Goal: Task Accomplishment & Management: Use online tool/utility

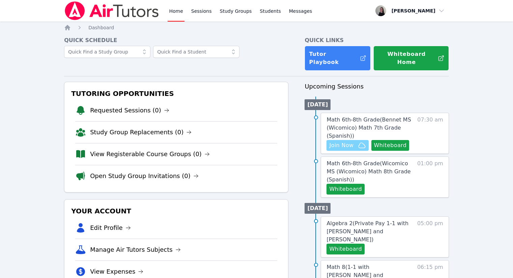
scroll to position [67, 0]
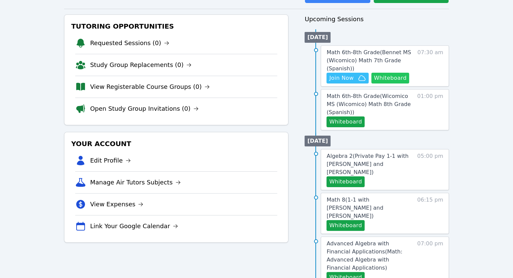
click at [386, 73] on button "Whiteboard" at bounding box center [390, 78] width 38 height 11
click at [340, 74] on span "Join Now" at bounding box center [341, 78] width 24 height 8
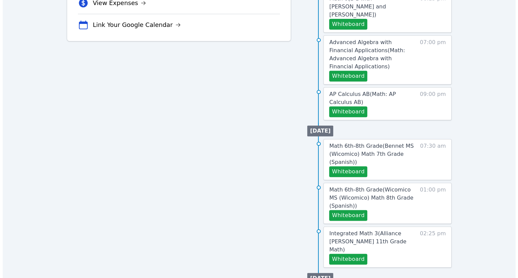
scroll to position [270, 0]
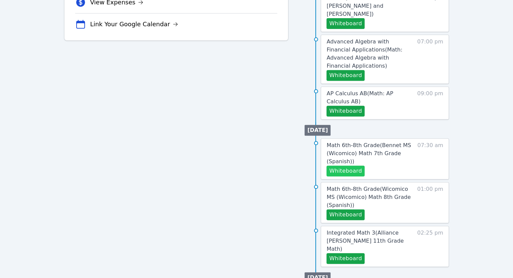
click at [344, 166] on button "Whiteboard" at bounding box center [345, 171] width 38 height 11
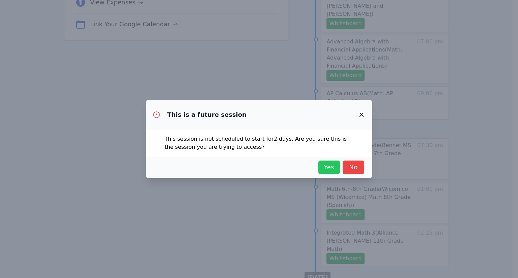
click at [322, 168] on span "Yes" at bounding box center [329, 167] width 15 height 9
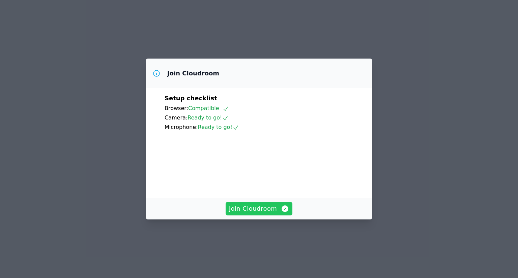
click at [271, 214] on span "Join Cloudroom" at bounding box center [259, 208] width 60 height 9
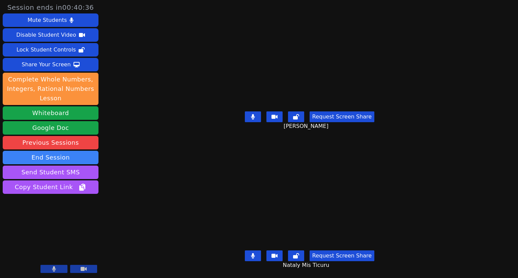
click at [255, 254] on icon at bounding box center [253, 256] width 4 height 5
click at [256, 254] on button at bounding box center [253, 256] width 16 height 11
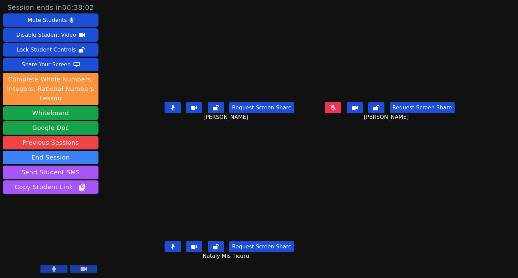
click at [171, 250] on icon at bounding box center [173, 246] width 4 height 5
click at [341, 113] on button at bounding box center [333, 107] width 16 height 11
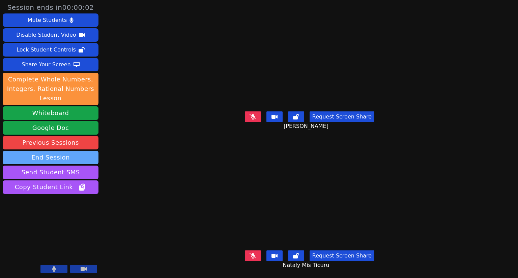
click at [60, 157] on button "End Session" at bounding box center [51, 157] width 96 height 13
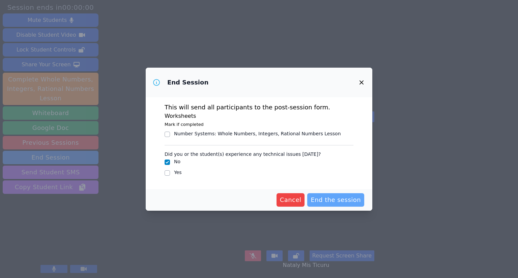
click at [350, 203] on span "End the session" at bounding box center [336, 200] width 50 height 9
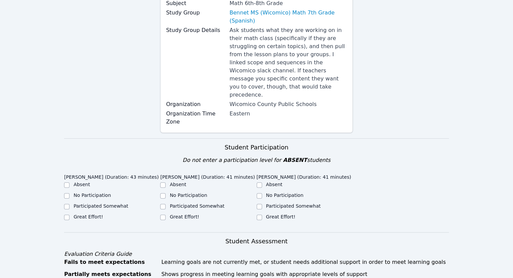
scroll to position [101, 0]
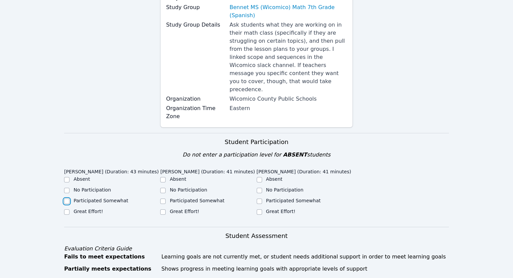
click at [69, 199] on input "Participated Somewhat" at bounding box center [66, 201] width 5 height 5
checkbox input "true"
click at [179, 209] on label "Great Effort!" at bounding box center [184, 211] width 29 height 5
click at [166, 210] on input "Great Effort!" at bounding box center [162, 212] width 5 height 5
checkbox input "true"
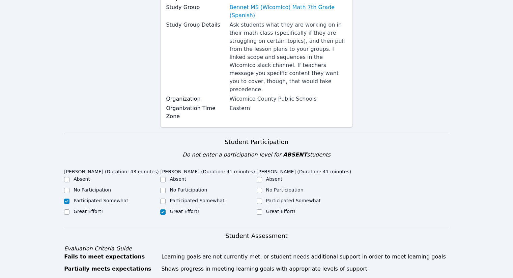
click at [262, 208] on div at bounding box center [259, 212] width 5 height 8
click at [260, 210] on input "Great Effort!" at bounding box center [259, 212] width 5 height 5
checkbox input "true"
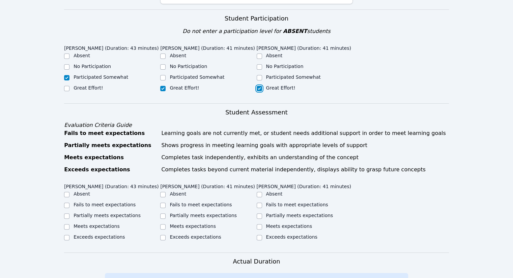
scroll to position [236, 0]
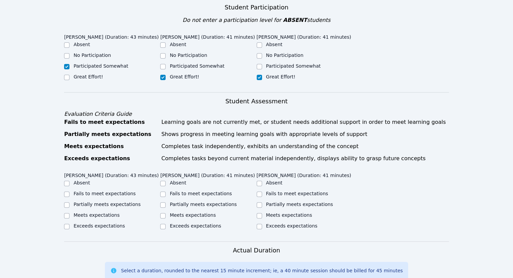
click at [99, 201] on div "Partially meets expectations" at bounding box center [112, 205] width 96 height 8
click at [103, 201] on div "Partially meets expectations" at bounding box center [112, 205] width 96 height 8
click at [104, 202] on label "Partially meets expectations" at bounding box center [106, 204] width 67 height 5
click at [69, 203] on input "Partially meets expectations" at bounding box center [66, 205] width 5 height 5
checkbox input "true"
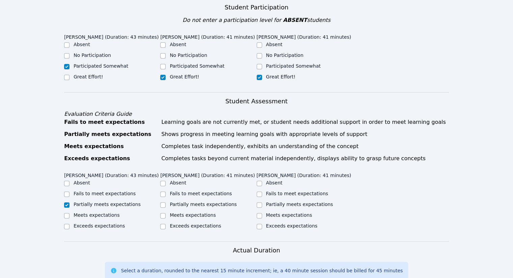
click at [167, 212] on div "Meets expectations" at bounding box center [208, 216] width 96 height 8
click at [164, 213] on input "Meets expectations" at bounding box center [162, 215] width 5 height 5
checkbox input "true"
click at [278, 213] on label "Meets expectations" at bounding box center [289, 215] width 46 height 5
click at [262, 213] on input "Meets expectations" at bounding box center [259, 215] width 5 height 5
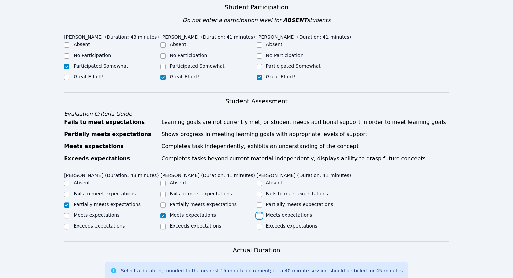
checkbox input "true"
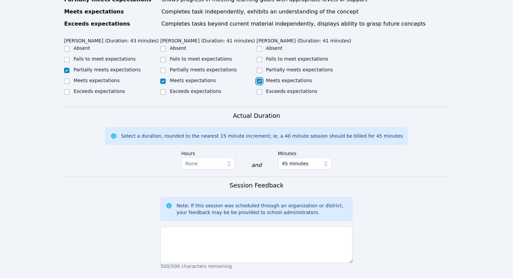
scroll to position [438, 0]
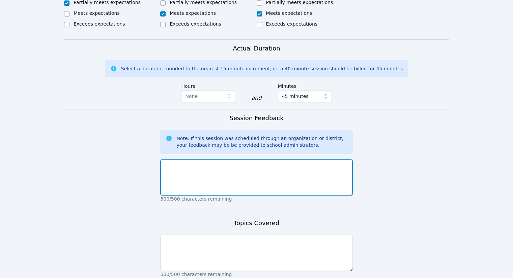
click at [237, 183] on textarea at bounding box center [256, 177] width 192 height 36
click at [227, 163] on textarea at bounding box center [256, 177] width 192 height 36
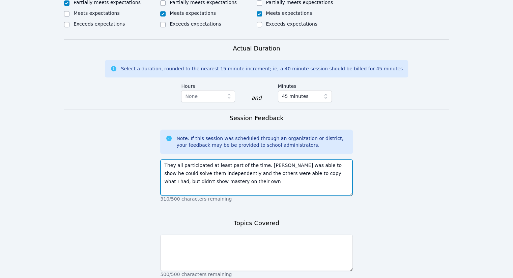
type textarea "They all participated at least part of the time. [PERSON_NAME] was able to show…"
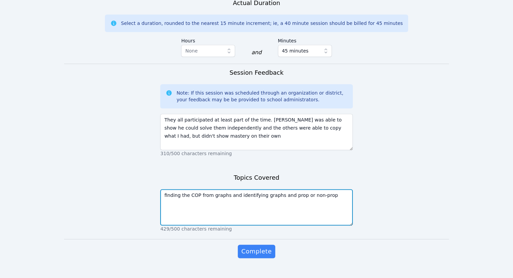
scroll to position [488, 0]
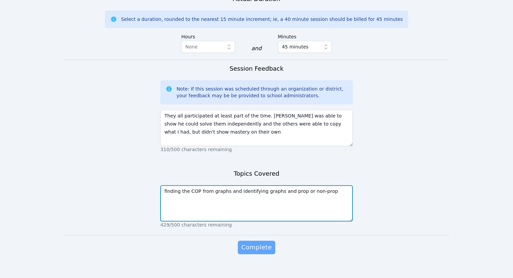
type textarea "finding the COP from graphs and identifying graphs and prop or non-prop"
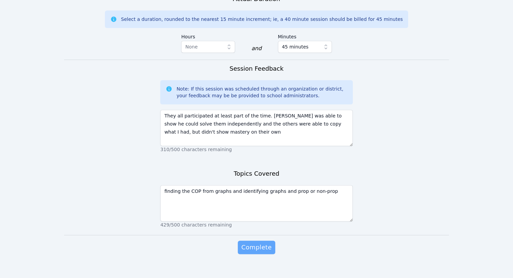
click at [260, 243] on span "Complete" at bounding box center [256, 247] width 30 height 9
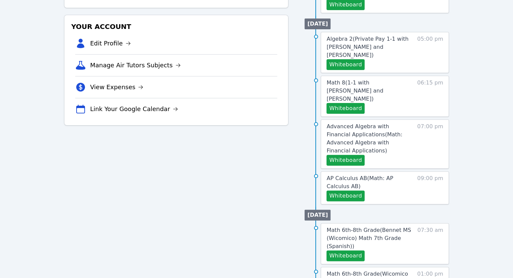
scroll to position [34, 0]
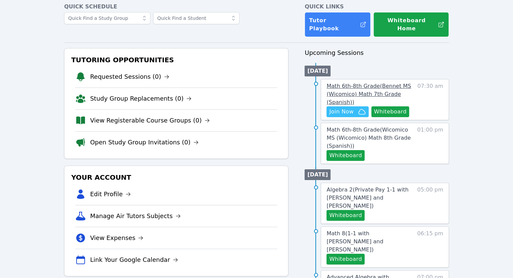
click at [370, 93] on link "Math 6th-8th Grade ( Bennet MS (Wicomico) Math 7th Grade (Spanish) )" at bounding box center [369, 94] width 87 height 24
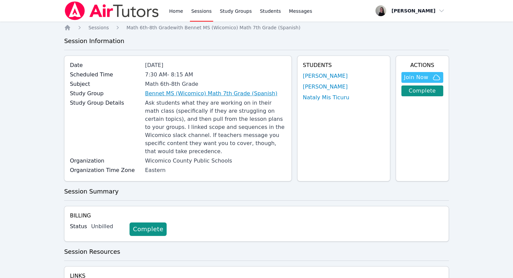
click at [208, 95] on link "Bennet MS (Wicomico) Math 7th Grade (Spanish)" at bounding box center [211, 94] width 132 height 8
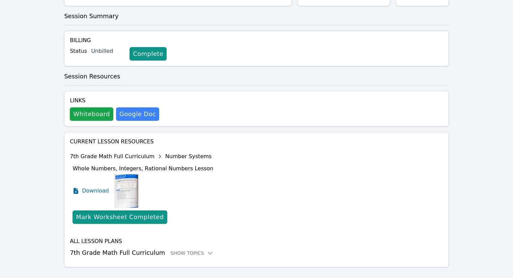
scroll to position [178, 0]
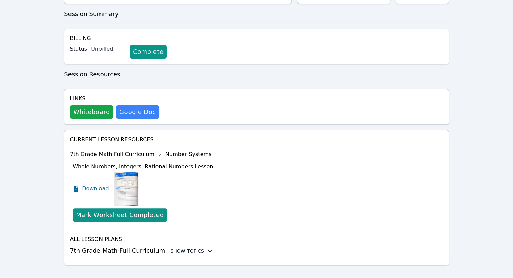
click at [183, 248] on div "Show Topics" at bounding box center [191, 251] width 43 height 7
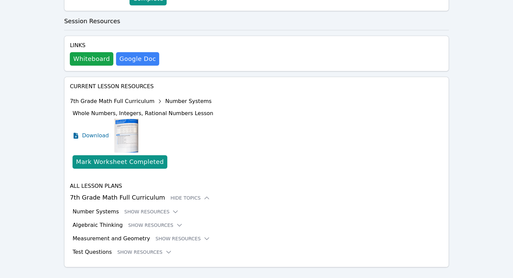
scroll to position [233, 0]
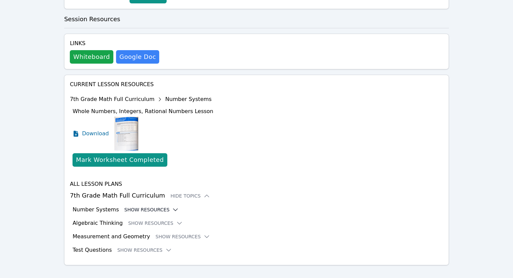
click at [143, 207] on button "Show Resources" at bounding box center [151, 210] width 55 height 7
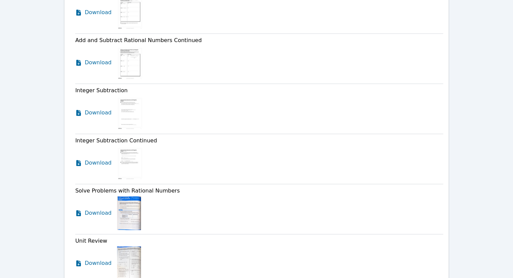
scroll to position [1041, 0]
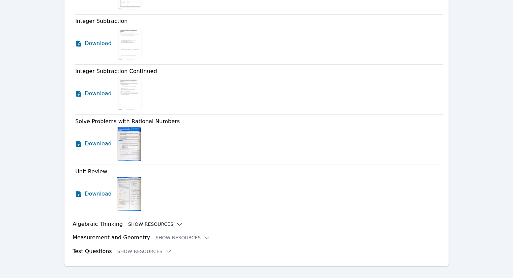
click at [151, 221] on button "Show Resources" at bounding box center [155, 224] width 55 height 7
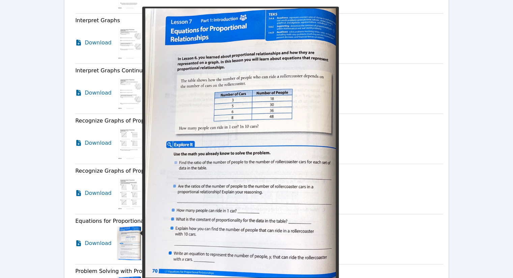
scroll to position [1445, 0]
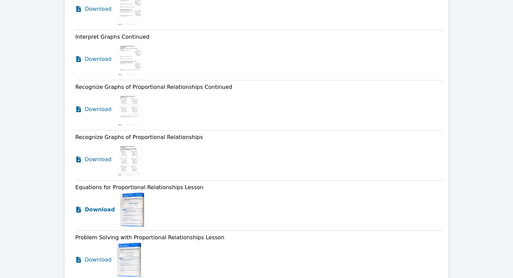
click at [77, 207] on icon at bounding box center [78, 210] width 7 height 7
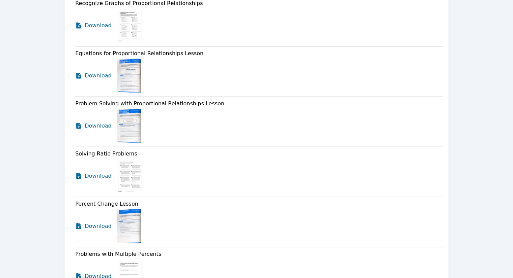
scroll to position [1580, 0]
